Goal: Task Accomplishment & Management: Manage account settings

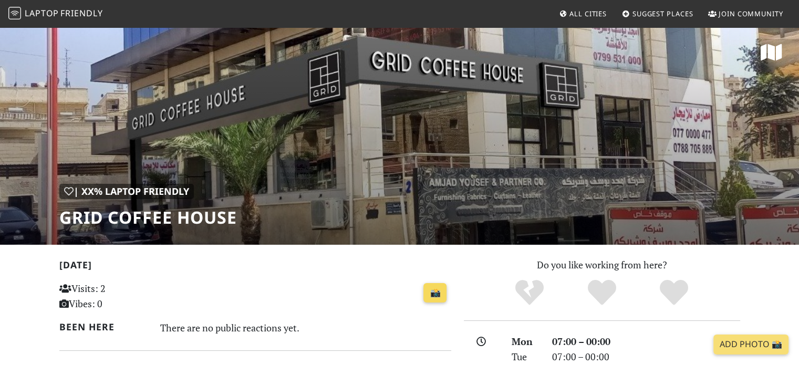
click at [437, 290] on link "📸" at bounding box center [434, 293] width 23 height 20
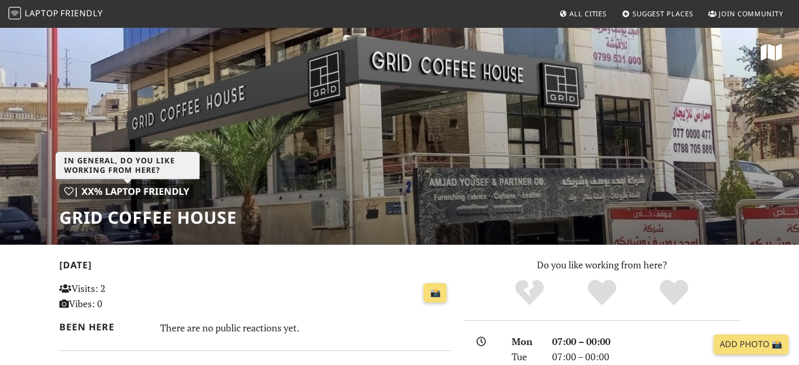
click at [63, 188] on div "| XX% Laptop Friendly" at bounding box center [126, 191] width 134 height 15
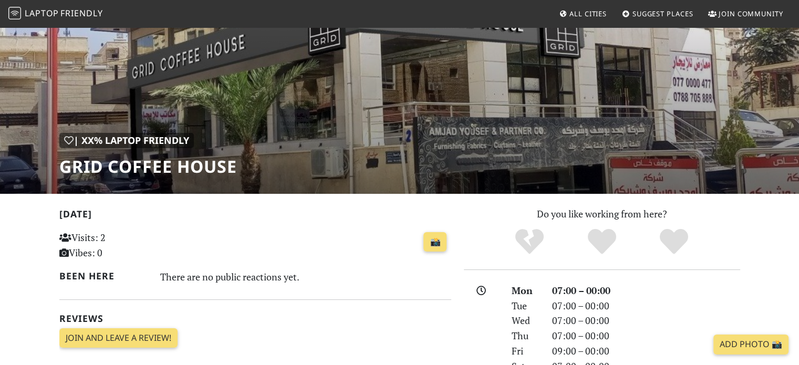
scroll to position [53, 0]
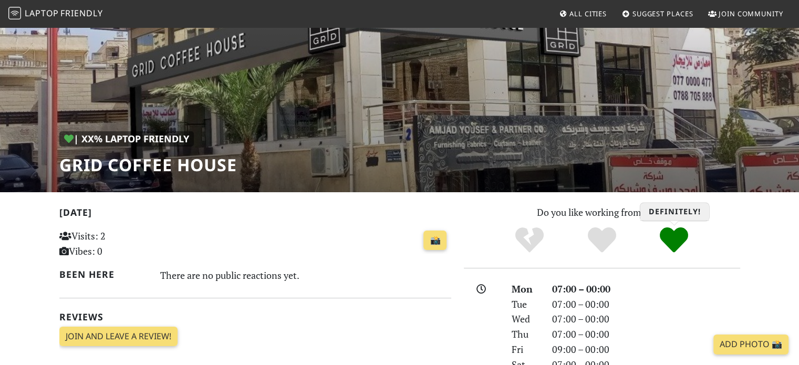
click at [669, 236] on icon "Definitely!" at bounding box center [673, 240] width 28 height 28
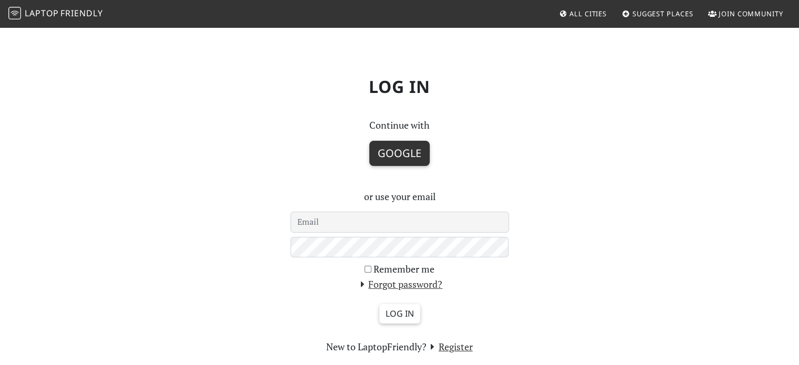
click at [401, 142] on button "Google" at bounding box center [399, 153] width 60 height 25
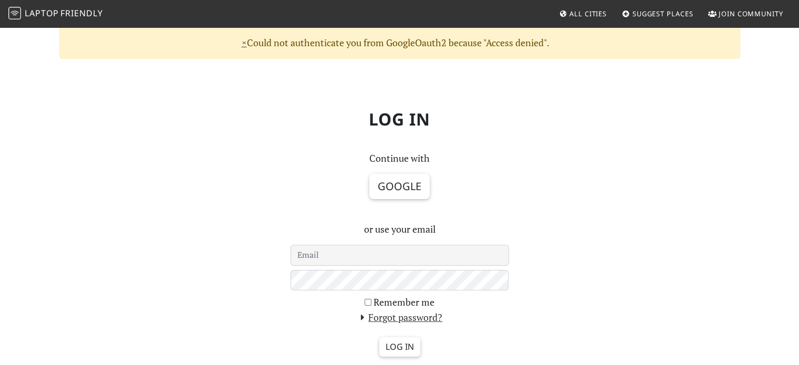
click at [397, 243] on div "Continue with Google or use your email Remember me Forgot password? Log in New …" at bounding box center [399, 269] width 231 height 237
click at [405, 182] on button "Google" at bounding box center [399, 186] width 60 height 25
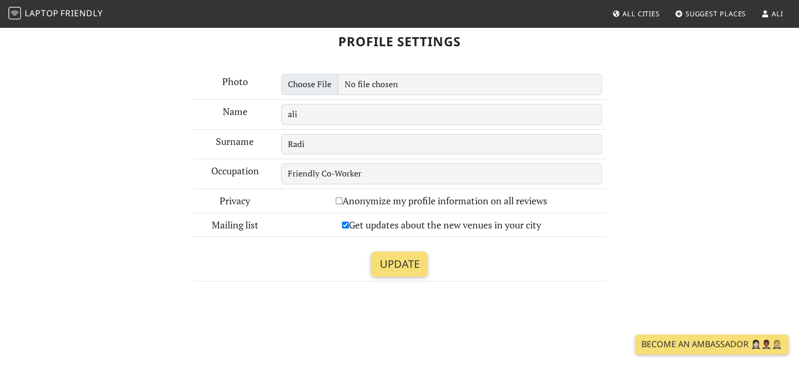
scroll to position [158, 0]
click at [405, 259] on input "Update" at bounding box center [399, 263] width 57 height 25
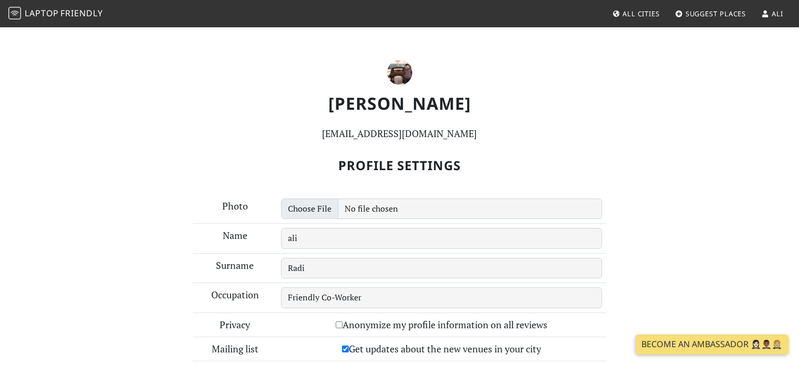
scroll to position [53, 0]
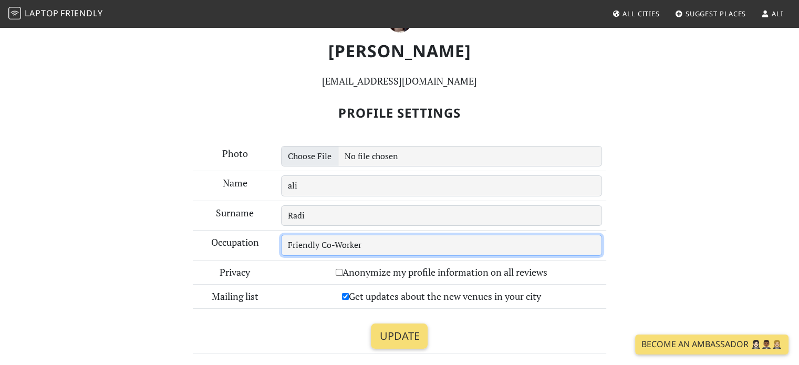
click at [372, 245] on input "Friendly Co-Worker" at bounding box center [441, 245] width 321 height 21
click at [374, 245] on input "Friendly Co-Worker" at bounding box center [441, 245] width 321 height 21
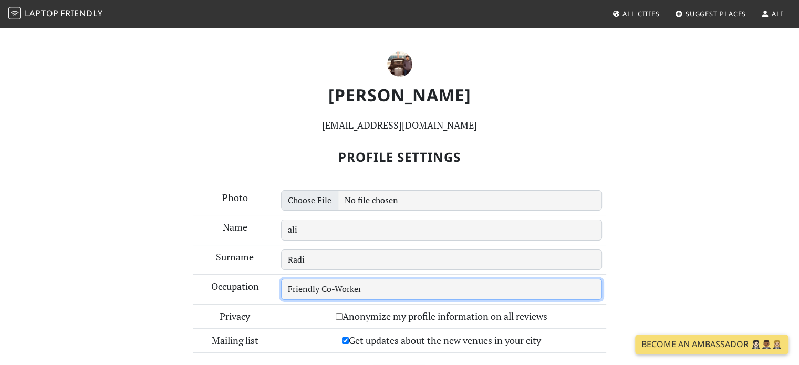
scroll to position [0, 0]
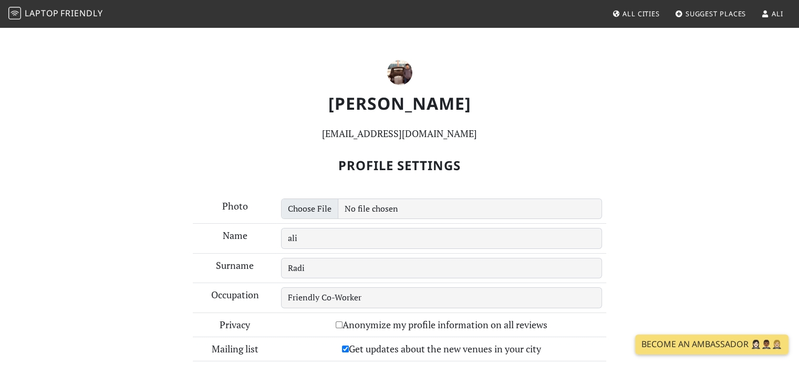
click at [86, 16] on span "Friendly" at bounding box center [81, 13] width 42 height 12
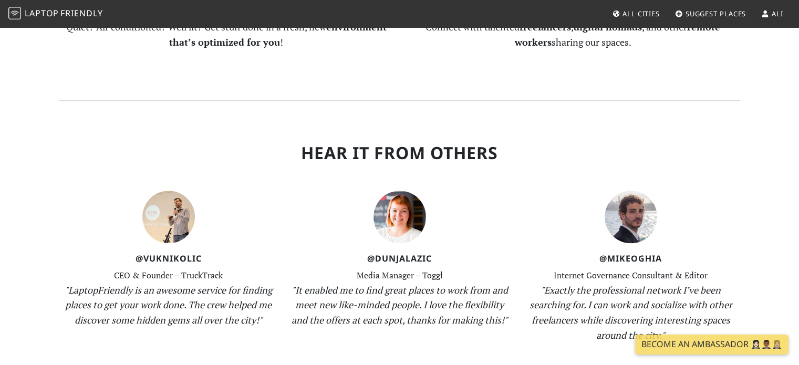
scroll to position [692, 0]
